Goal: Share content: Share content

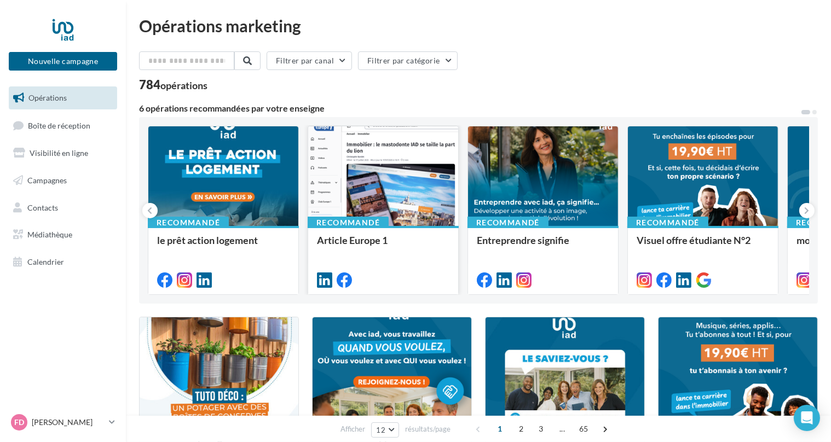
click at [372, 204] on div at bounding box center [383, 176] width 150 height 101
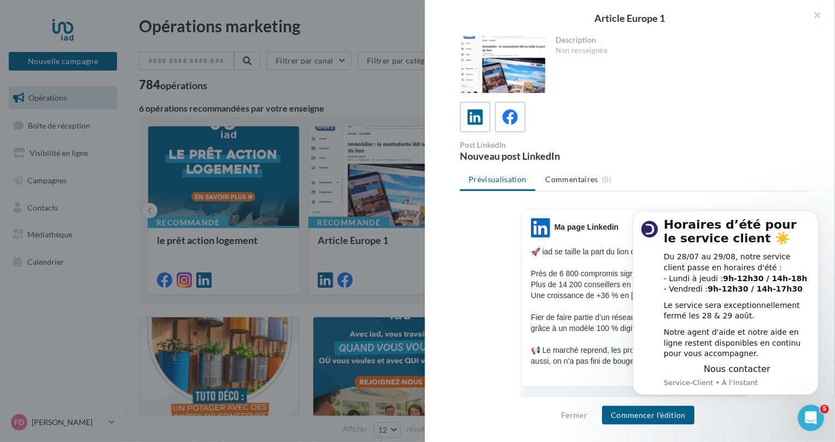
click at [513, 384] on div "LinkedIn Ma page Linkedin 🚀 iad se taille la part du lion dans l’immobilier ! 🏡…" at bounding box center [634, 414] width 349 height 411
click at [818, 211] on button "Dismiss notification" at bounding box center [815, 213] width 14 height 14
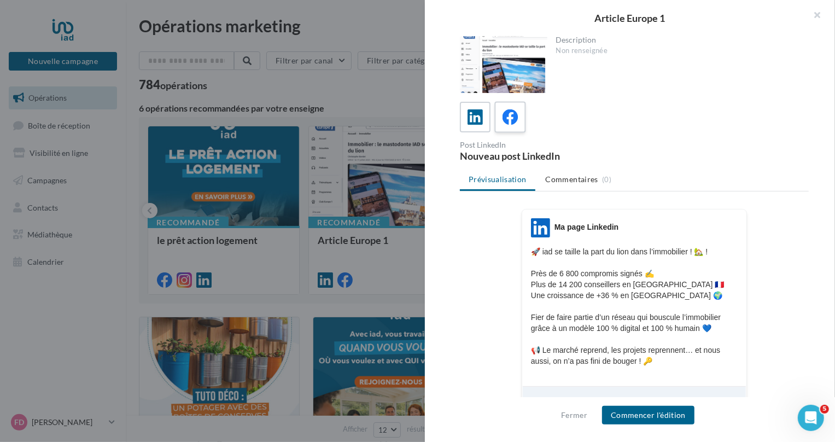
click at [507, 120] on icon at bounding box center [511, 117] width 16 height 16
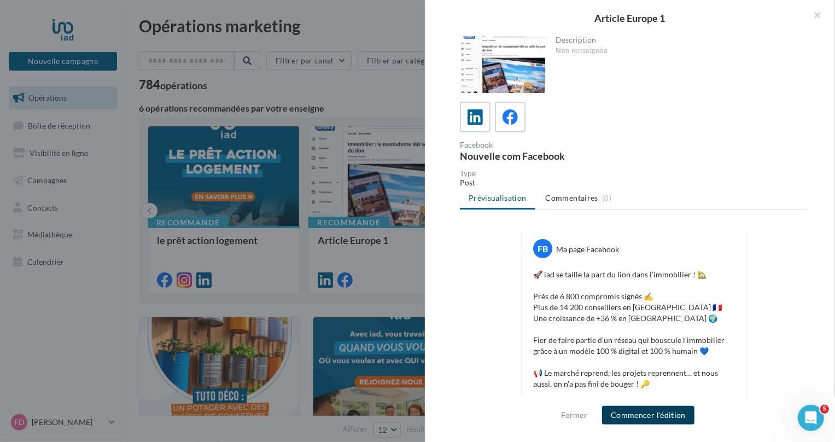
click at [675, 410] on button "Commencer l'édition" at bounding box center [648, 415] width 92 height 19
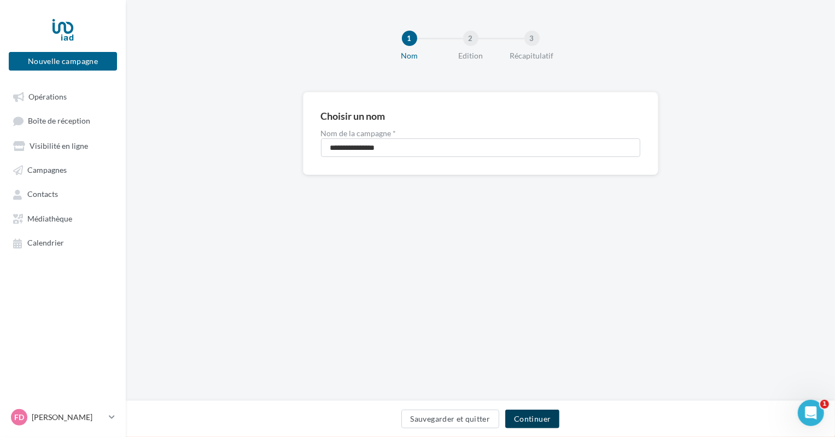
click at [541, 418] on button "Continuer" at bounding box center [533, 419] width 54 height 19
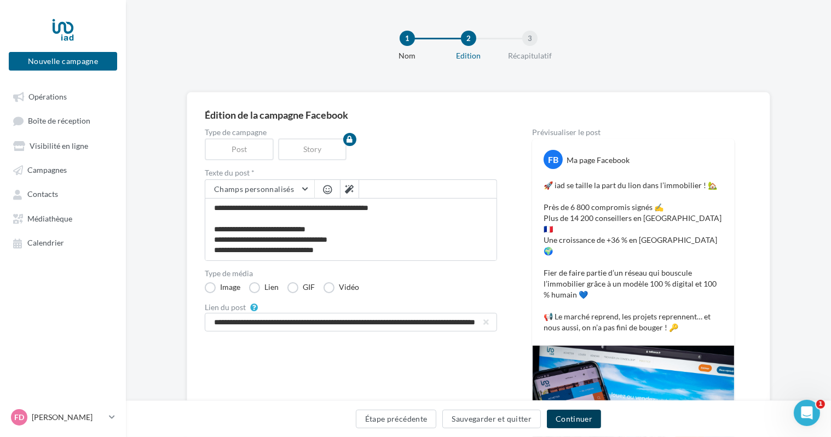
click at [564, 420] on button "Continuer" at bounding box center [574, 419] width 54 height 19
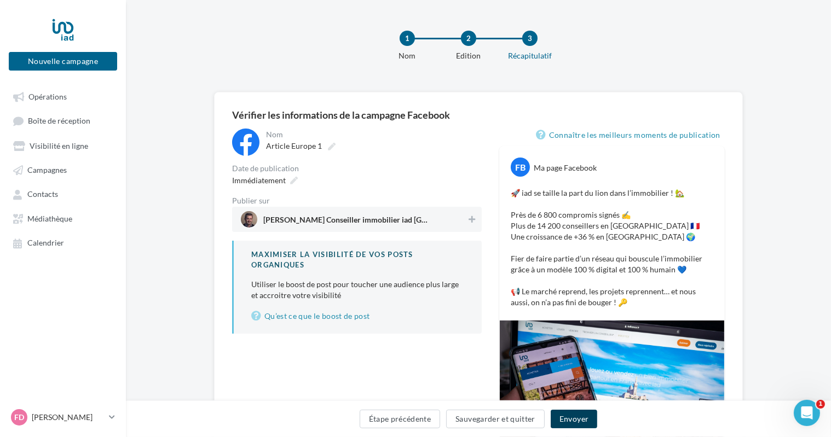
click at [564, 420] on button "Envoyer" at bounding box center [573, 419] width 47 height 19
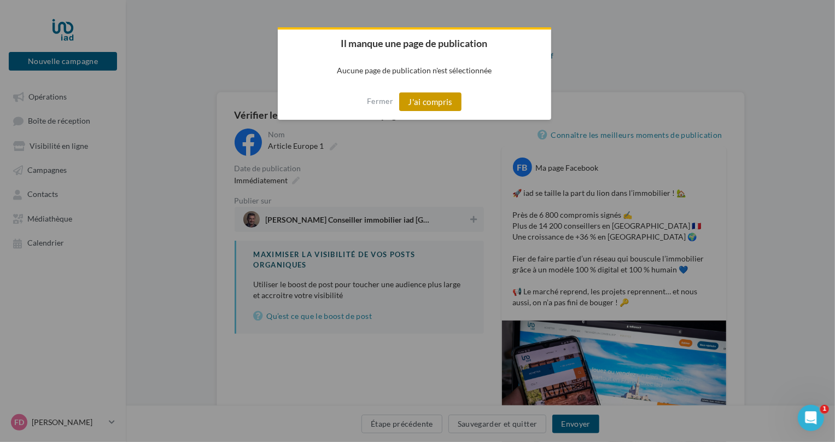
click at [426, 98] on button "J'ai compris" at bounding box center [430, 101] width 62 height 19
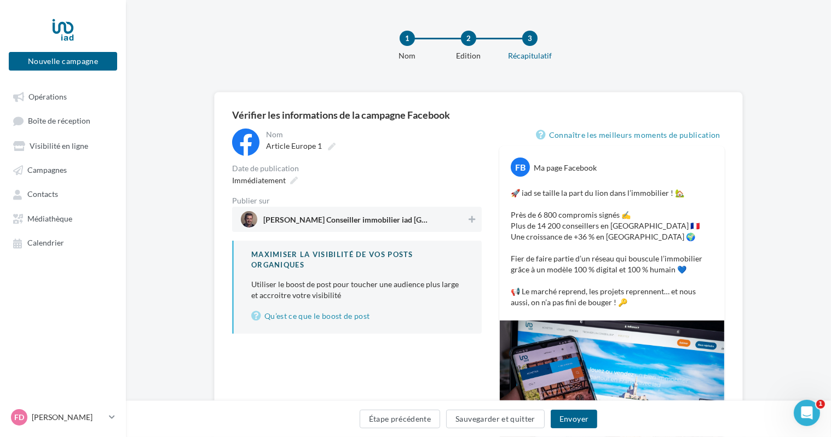
click at [438, 226] on span "Frédéric Raimbaud Conseiller immobilier iad France" at bounding box center [353, 219] width 225 height 16
click at [579, 411] on button "Envoyer" at bounding box center [573, 419] width 47 height 19
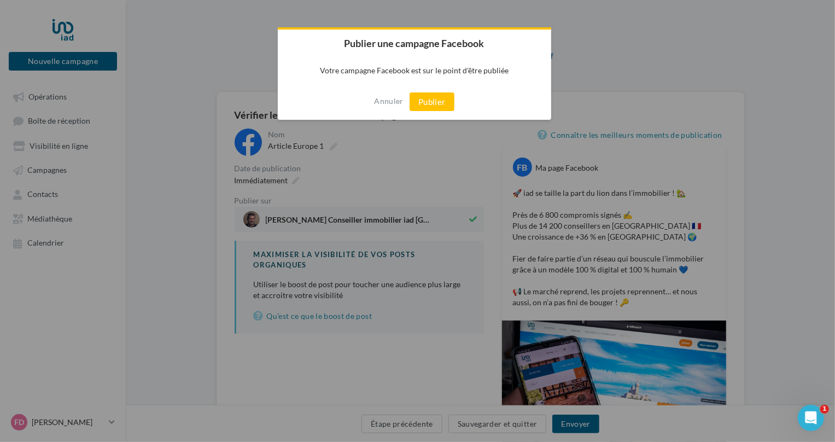
click at [420, 91] on div "Annuler Publier" at bounding box center [415, 102] width 274 height 36
click at [423, 97] on button "Publier" at bounding box center [432, 101] width 45 height 19
